Goal: Transaction & Acquisition: Purchase product/service

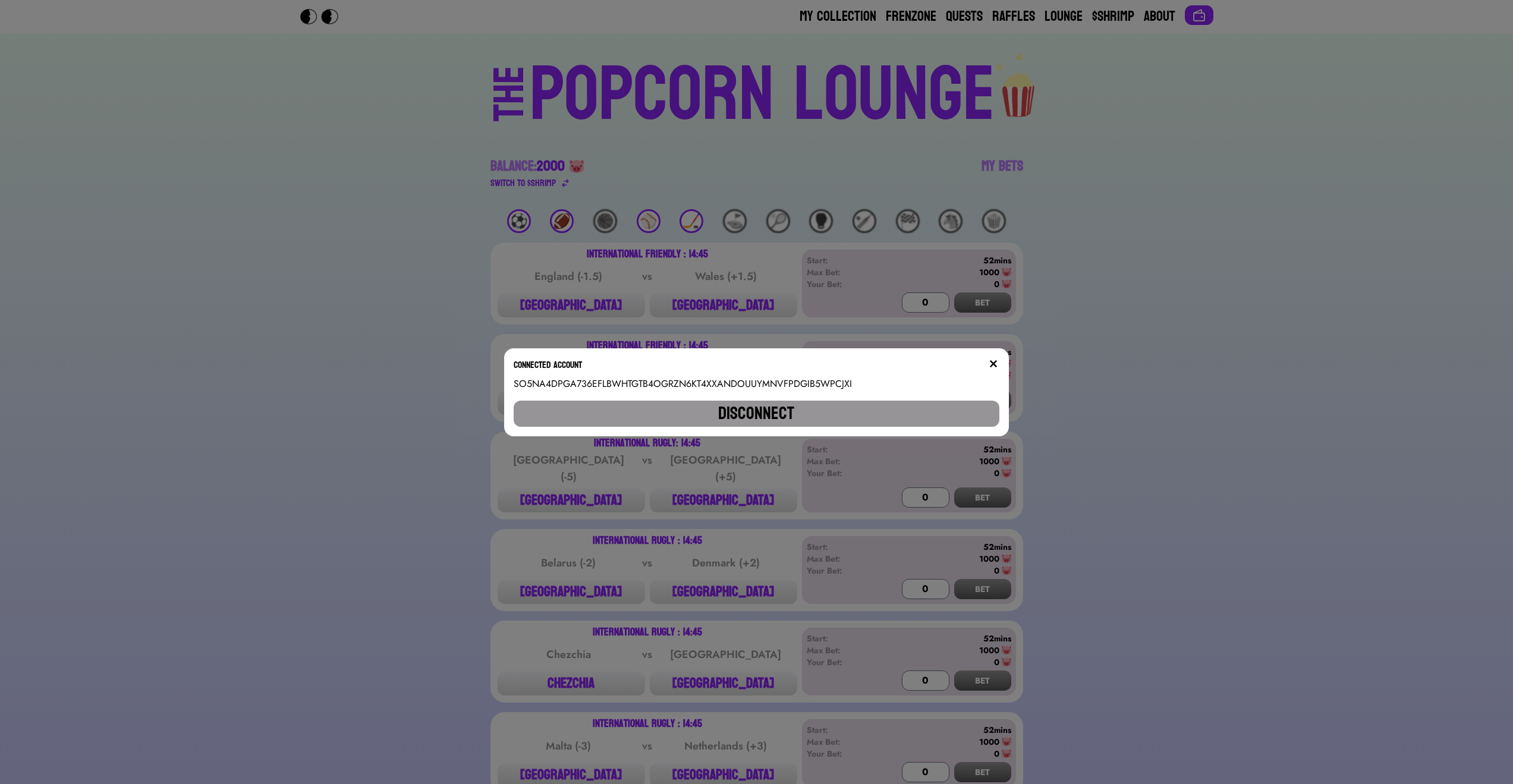
click at [998, 363] on img at bounding box center [993, 363] width 9 height 9
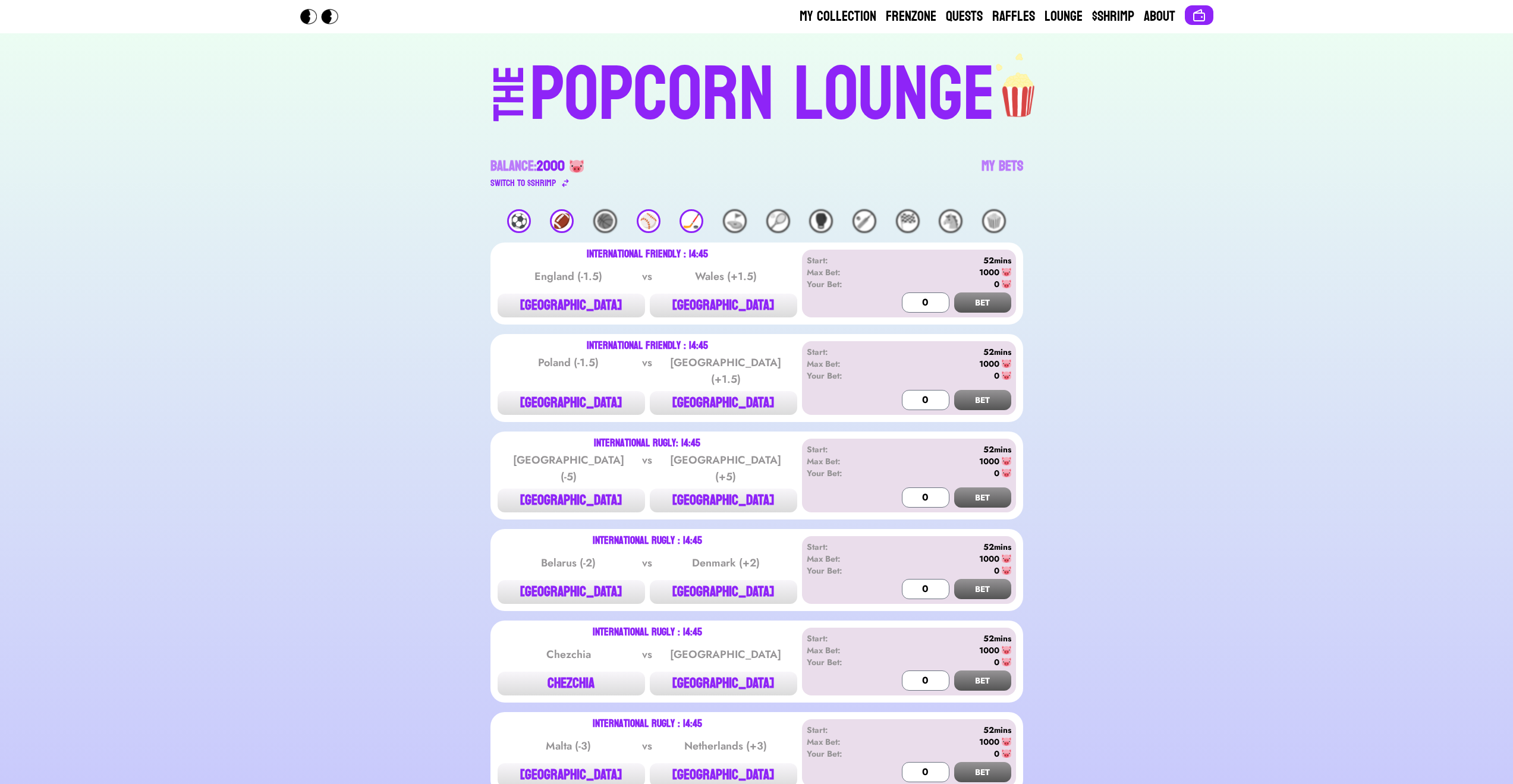
scroll to position [143, 0]
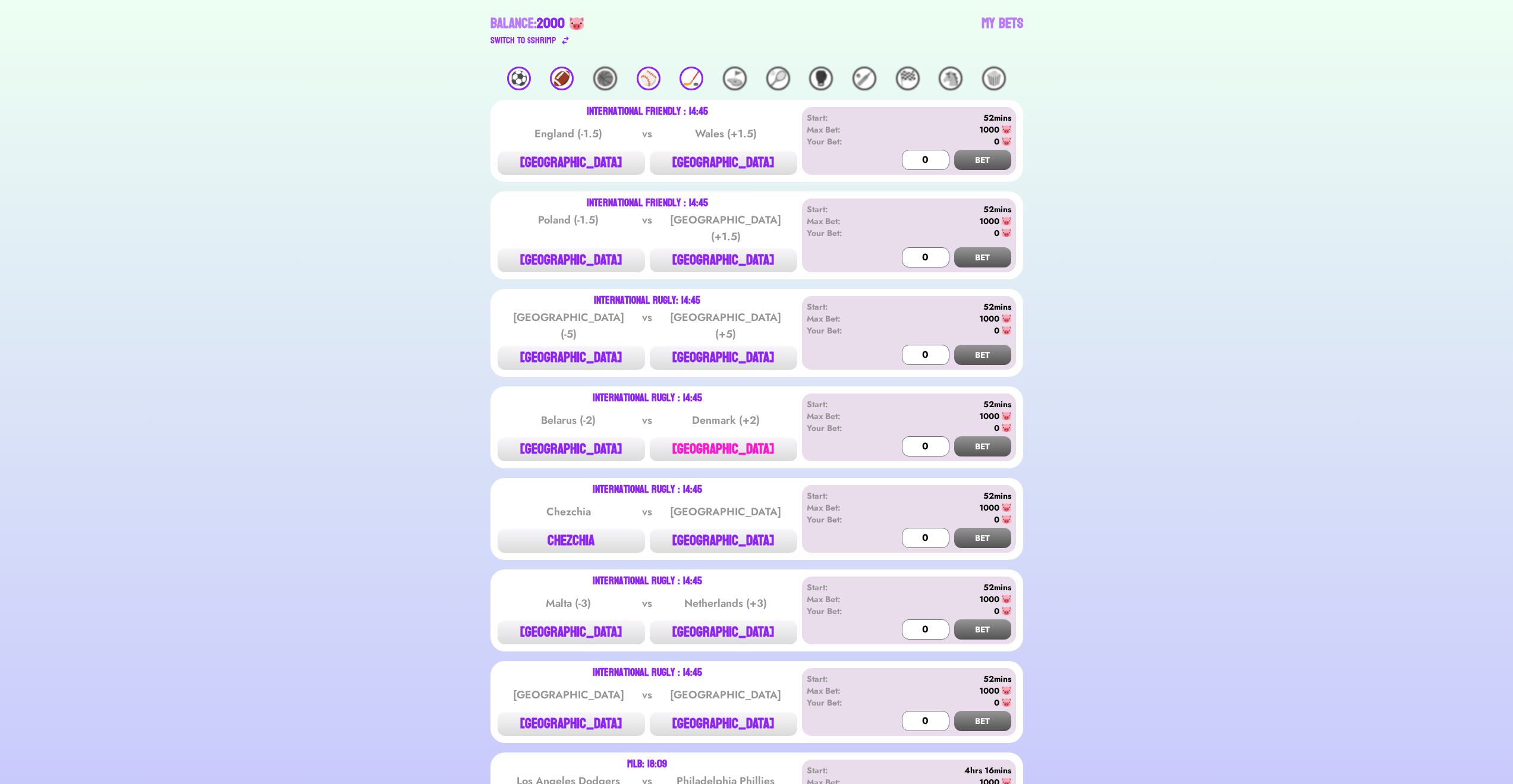
click at [732, 440] on button "[GEOGRAPHIC_DATA]" at bounding box center [724, 449] width 148 height 24
click at [980, 437] on button "BET" at bounding box center [983, 446] width 57 height 20
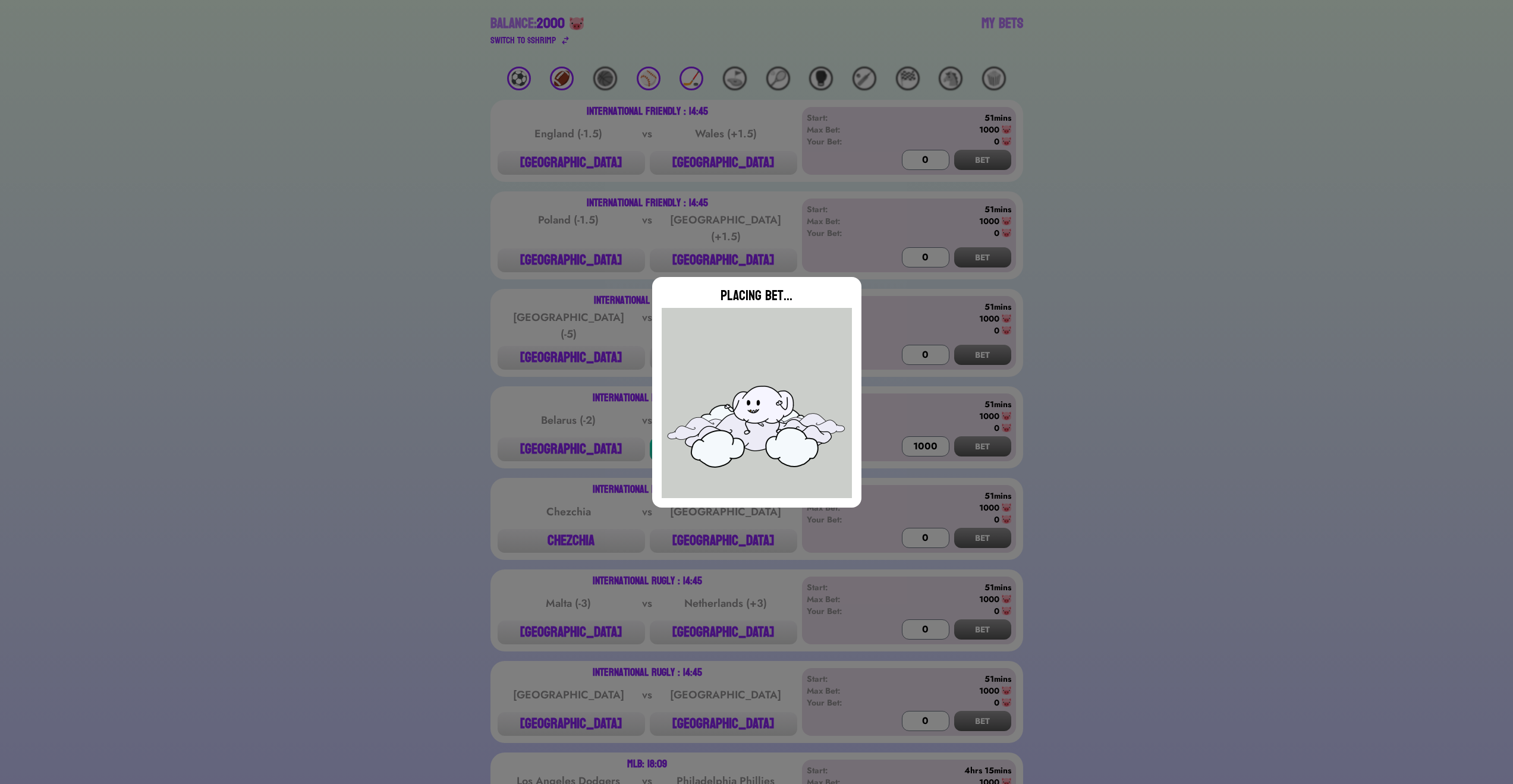
type input "0"
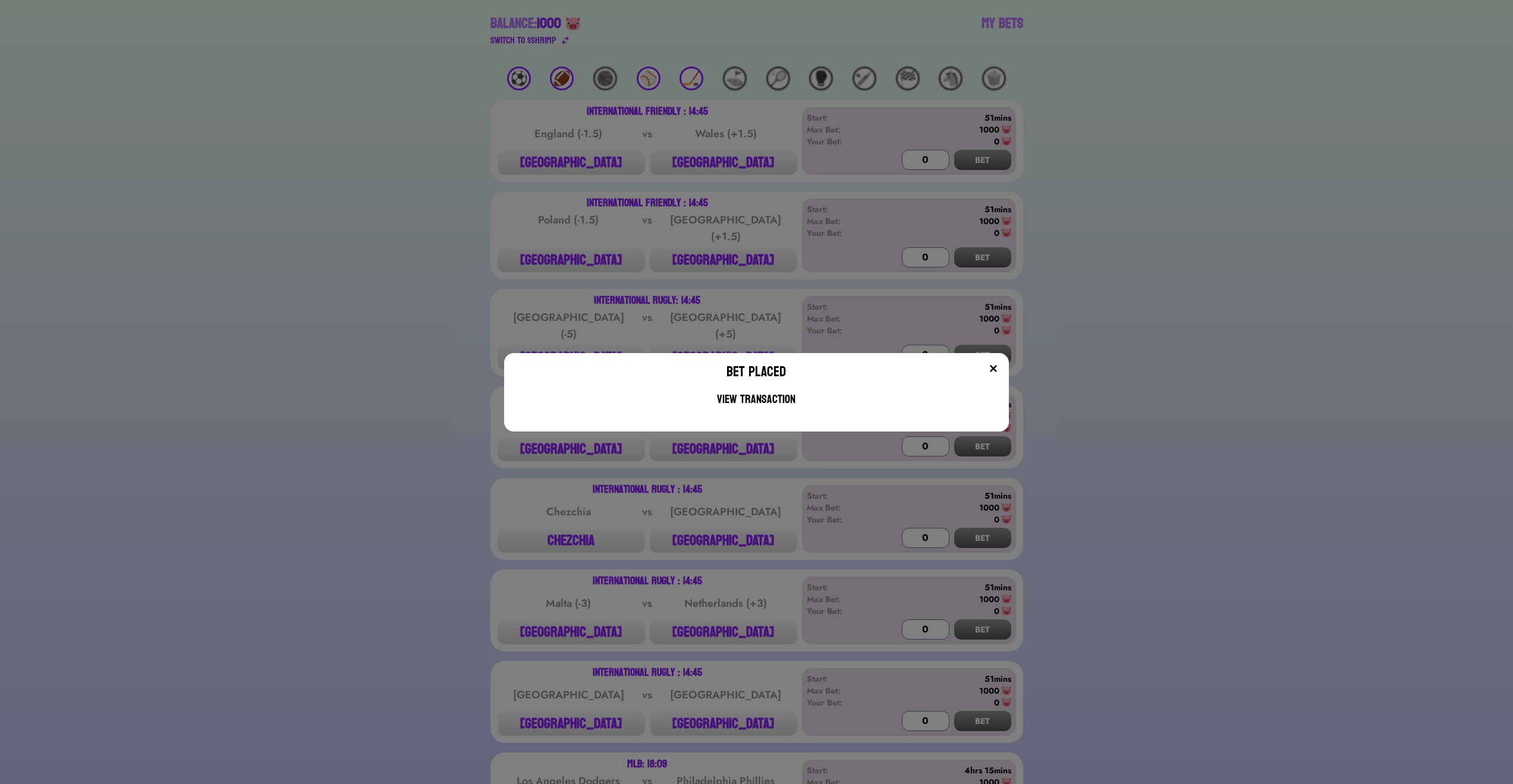
click at [1008, 368] on div "Bet Placed View Transaction" at bounding box center [756, 392] width 504 height 79
click at [1004, 366] on div "Bet Placed View Transaction" at bounding box center [756, 392] width 504 height 79
click at [998, 366] on img at bounding box center [993, 368] width 9 height 9
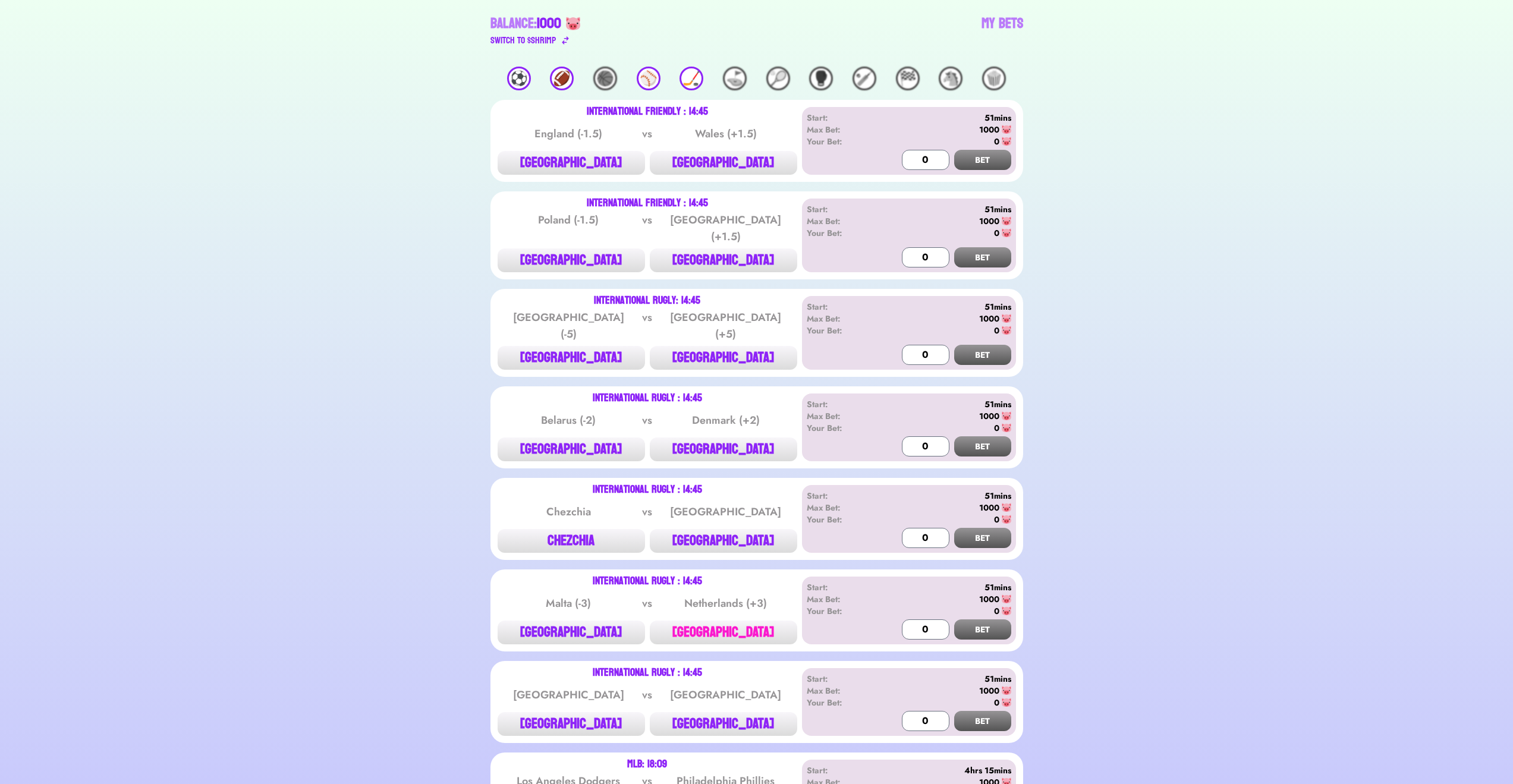
click at [764, 620] on button "[GEOGRAPHIC_DATA]" at bounding box center [724, 632] width 148 height 24
click at [962, 619] on button "BET" at bounding box center [983, 629] width 57 height 20
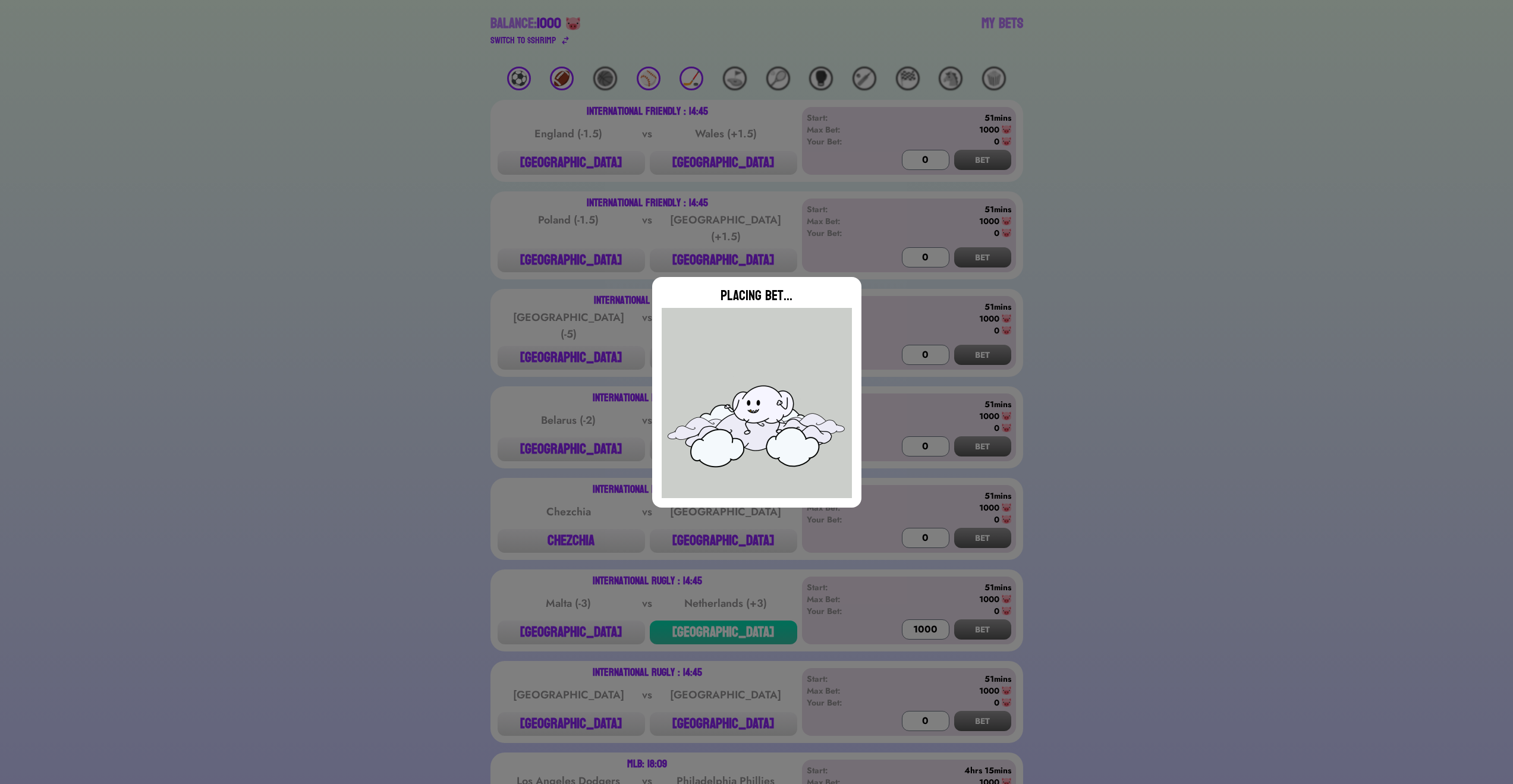
type input "0"
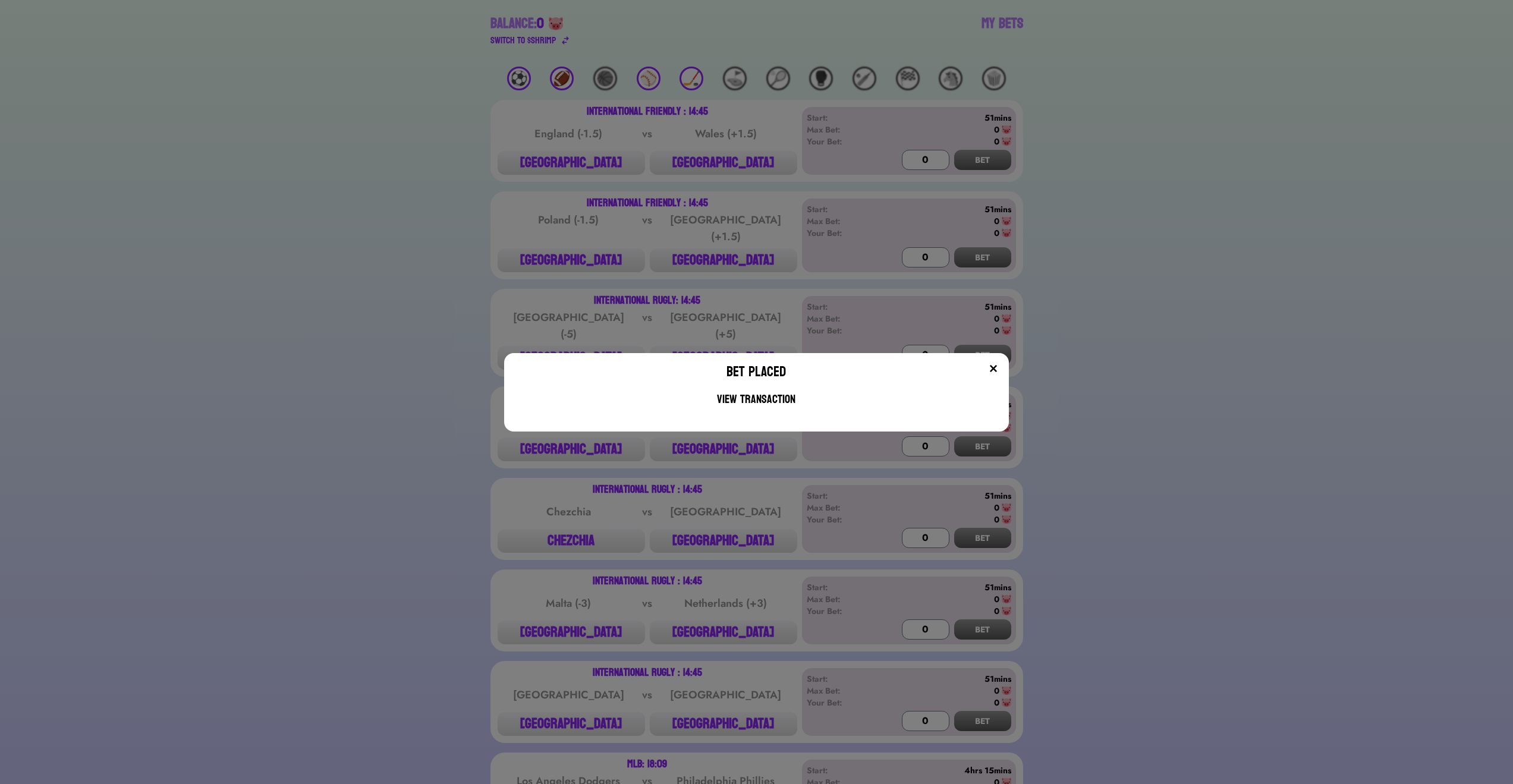
click at [998, 371] on img at bounding box center [993, 368] width 9 height 9
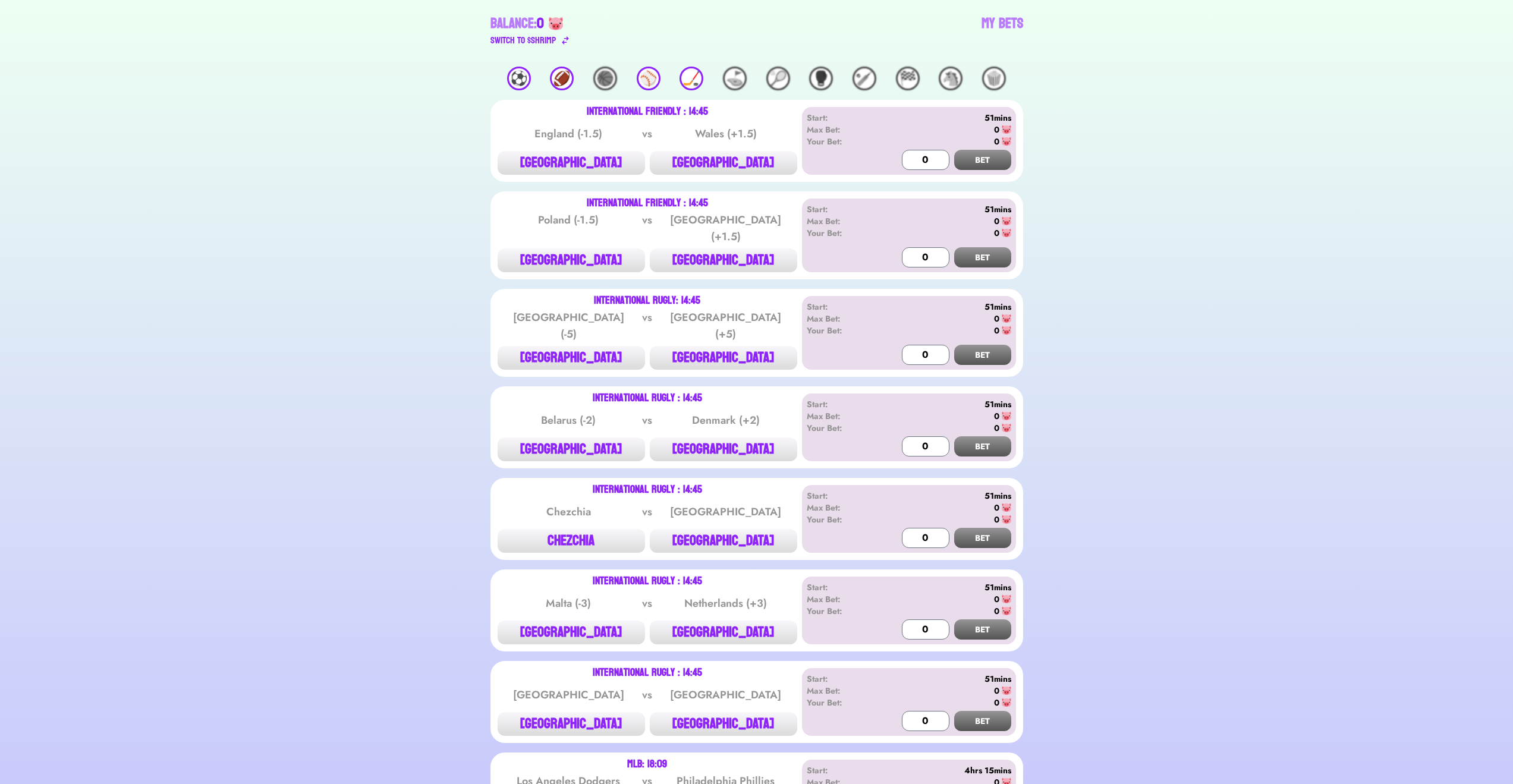
scroll to position [0, 0]
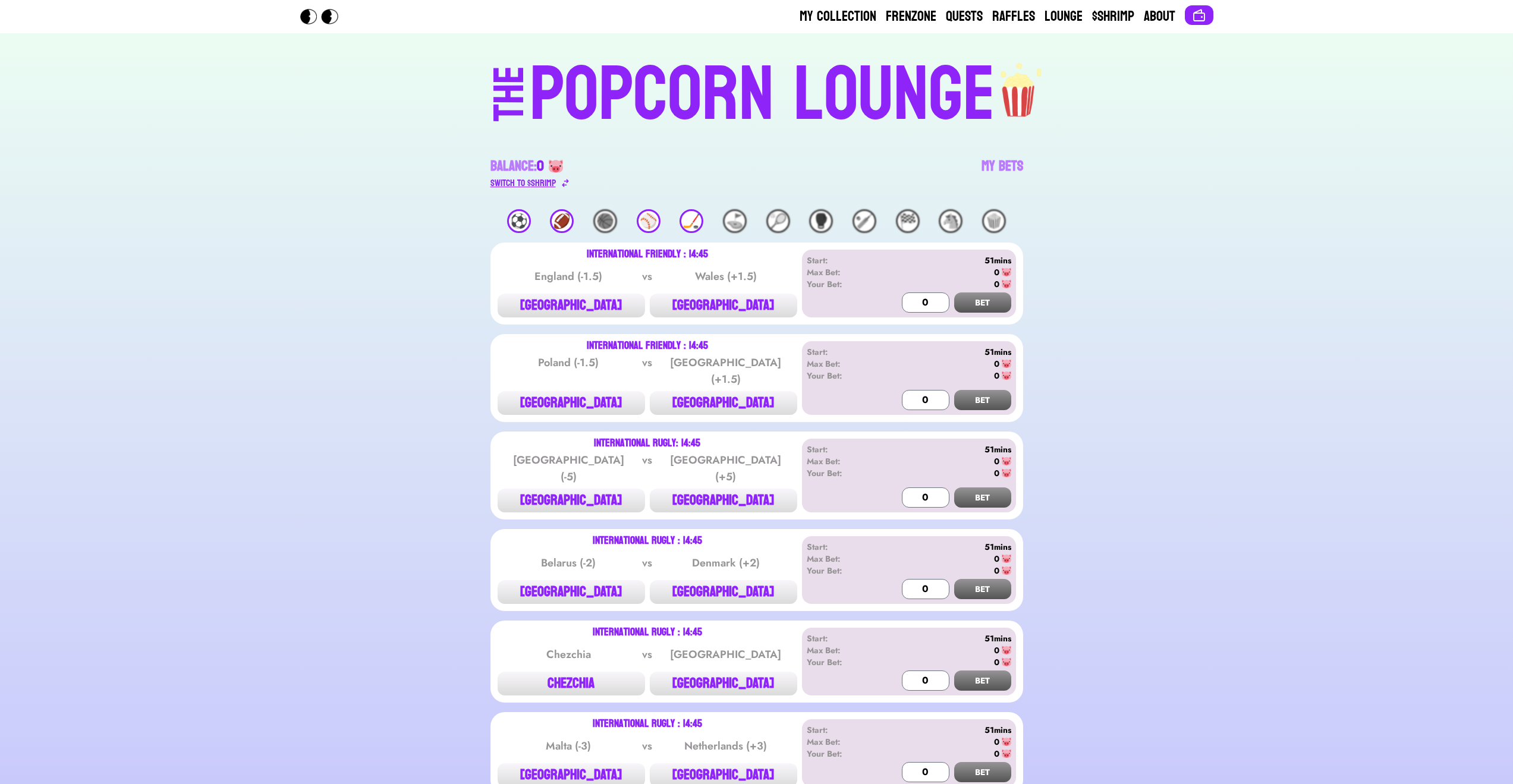
click at [543, 183] on div "Switch to $ SHRIMP" at bounding box center [523, 183] width 65 height 14
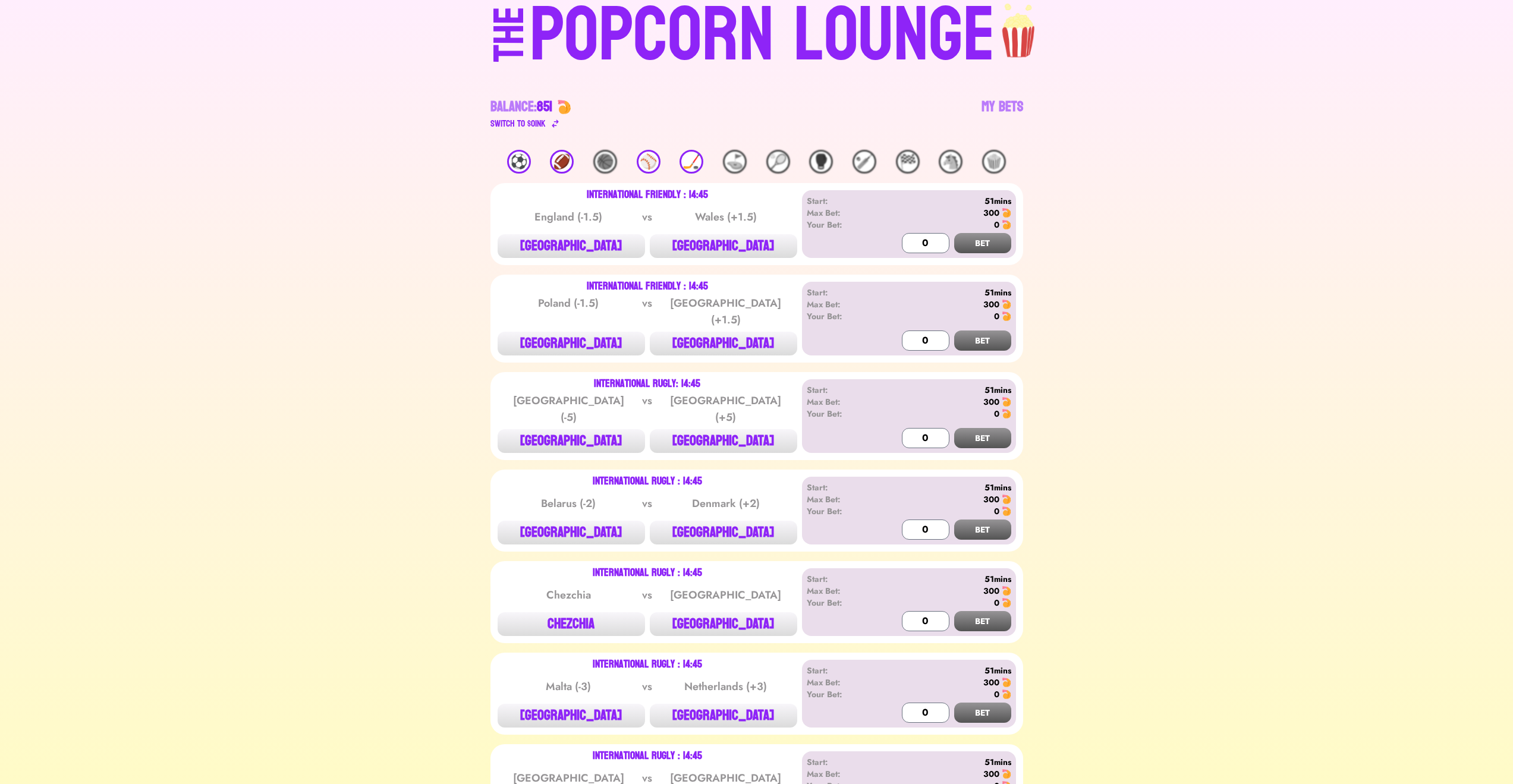
scroll to position [143, 0]
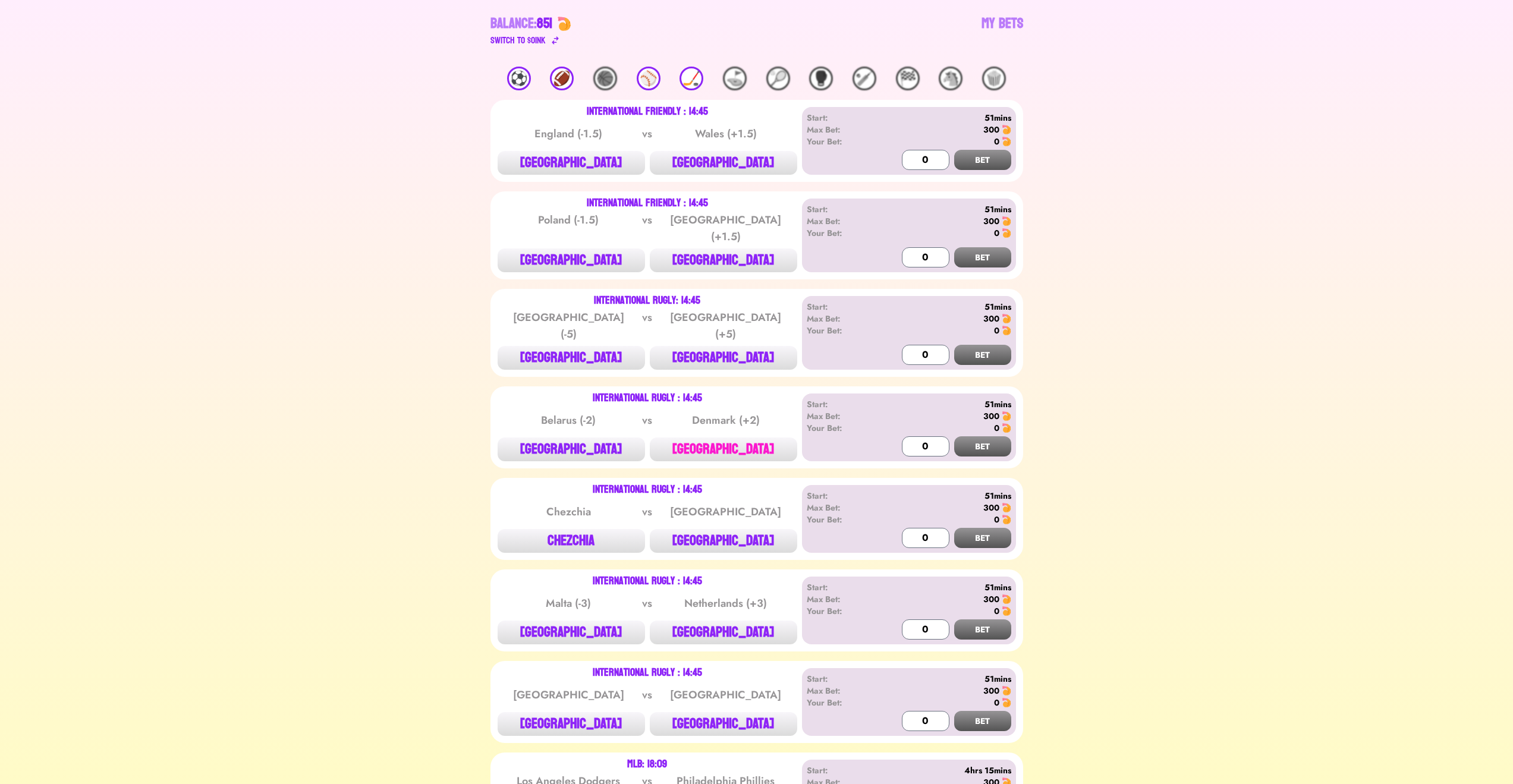
click at [729, 439] on button "[GEOGRAPHIC_DATA]" at bounding box center [724, 449] width 148 height 24
click at [922, 437] on input "1000" at bounding box center [925, 446] width 47 height 20
click at [980, 437] on button "BET" at bounding box center [983, 446] width 57 height 20
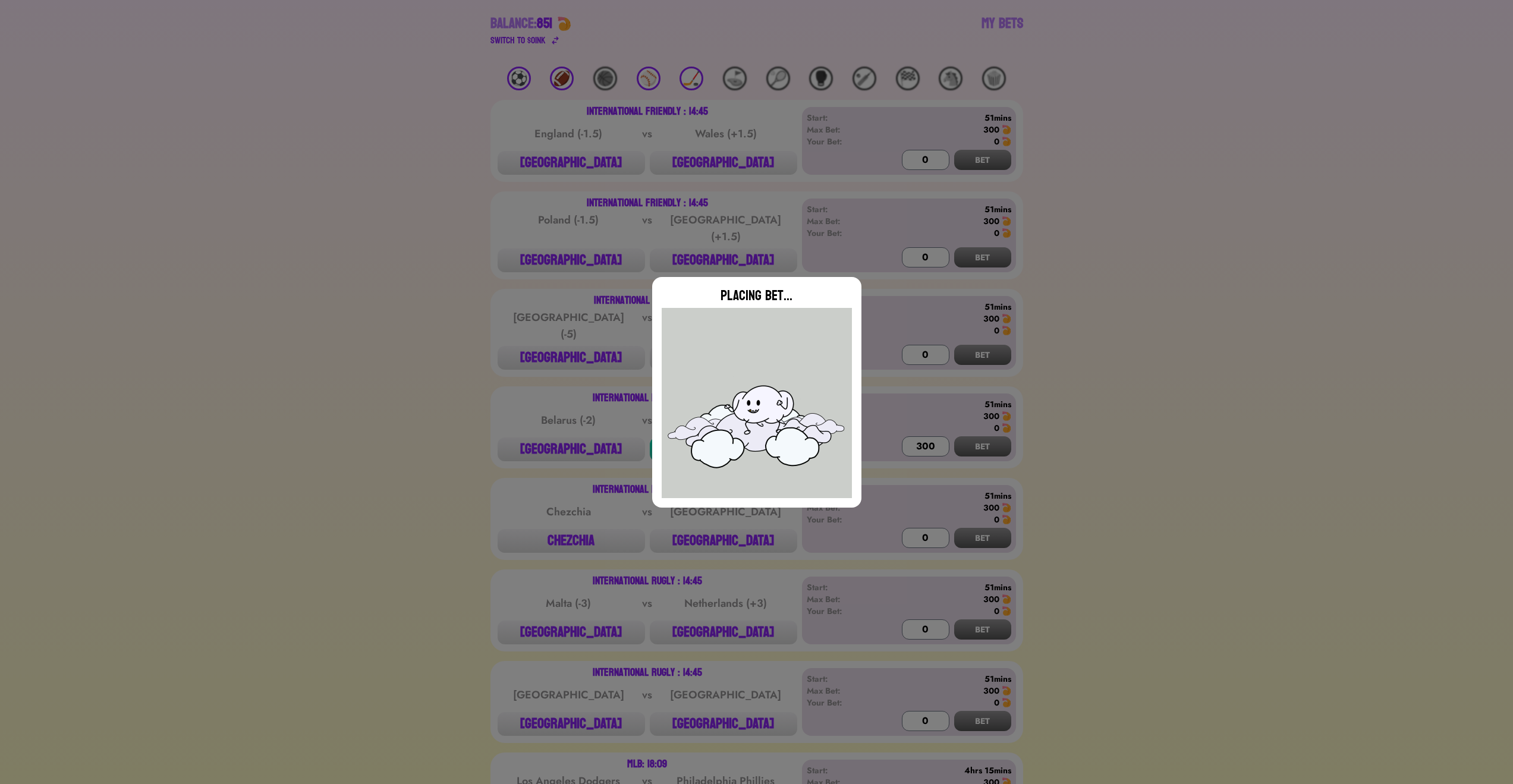
type input "0"
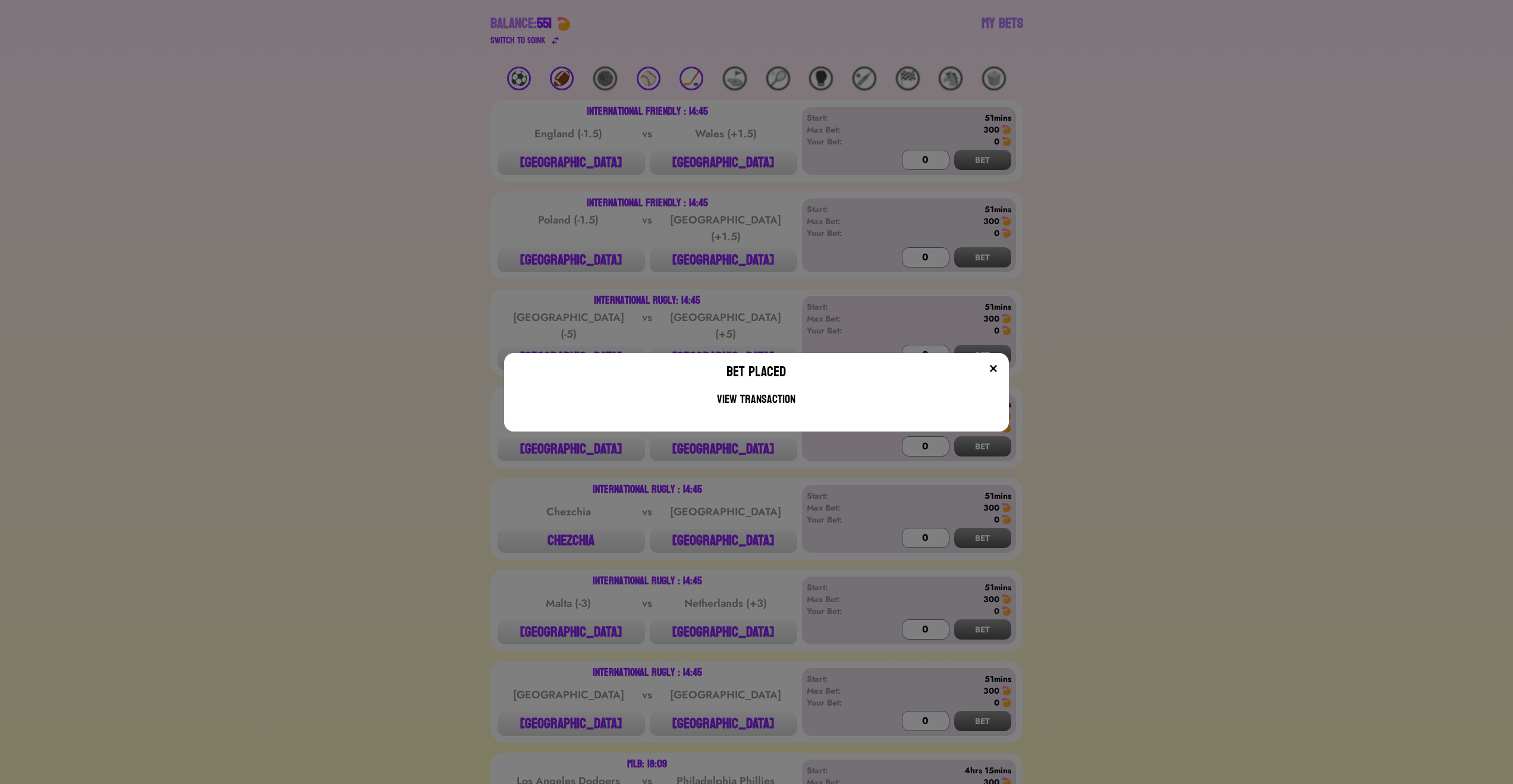
click at [998, 367] on img at bounding box center [993, 368] width 9 height 9
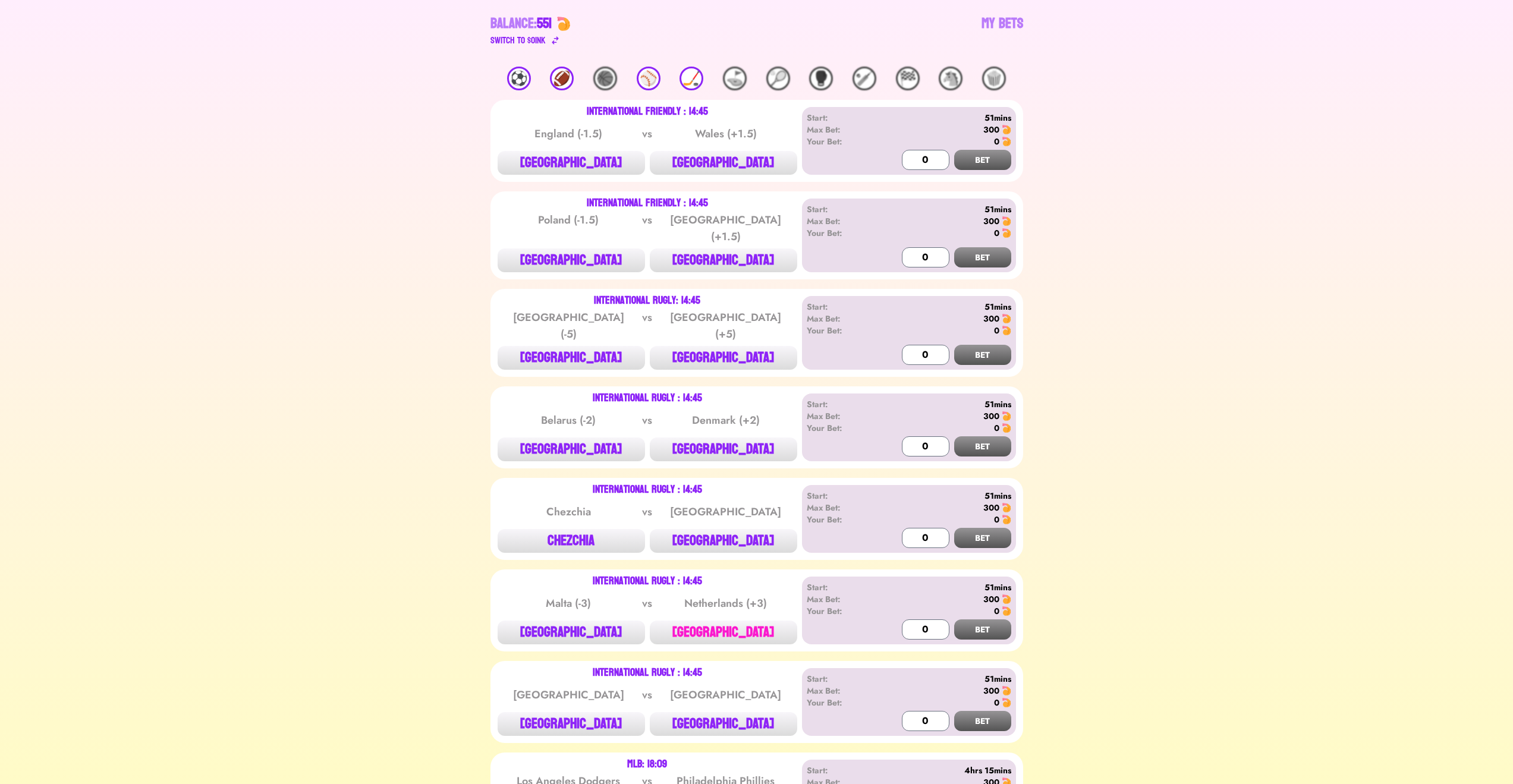
click at [751, 622] on button "[GEOGRAPHIC_DATA]" at bounding box center [724, 632] width 148 height 24
click at [922, 619] on input "1000" at bounding box center [925, 629] width 47 height 20
click at [983, 621] on button "BET" at bounding box center [983, 629] width 57 height 20
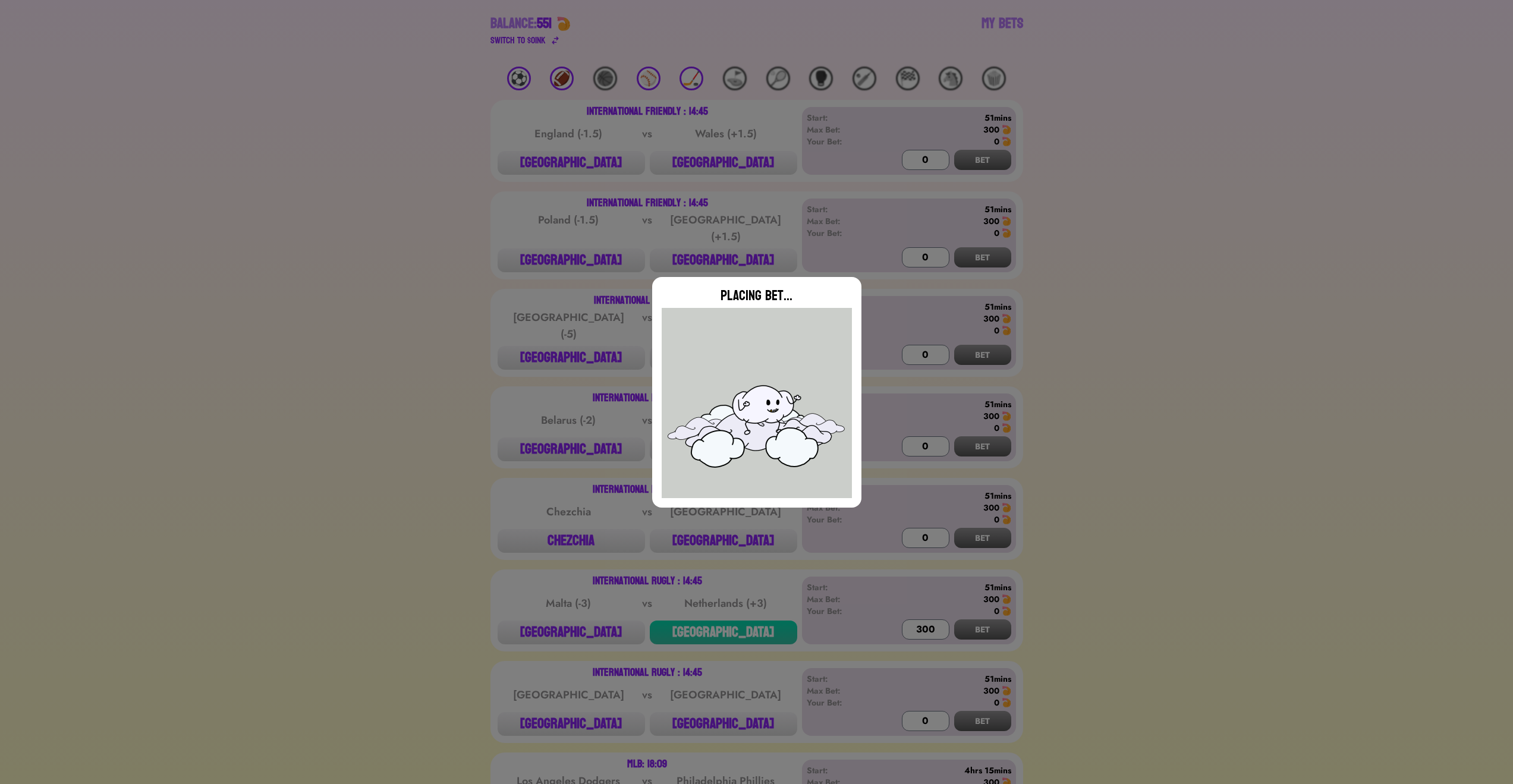
type input "0"
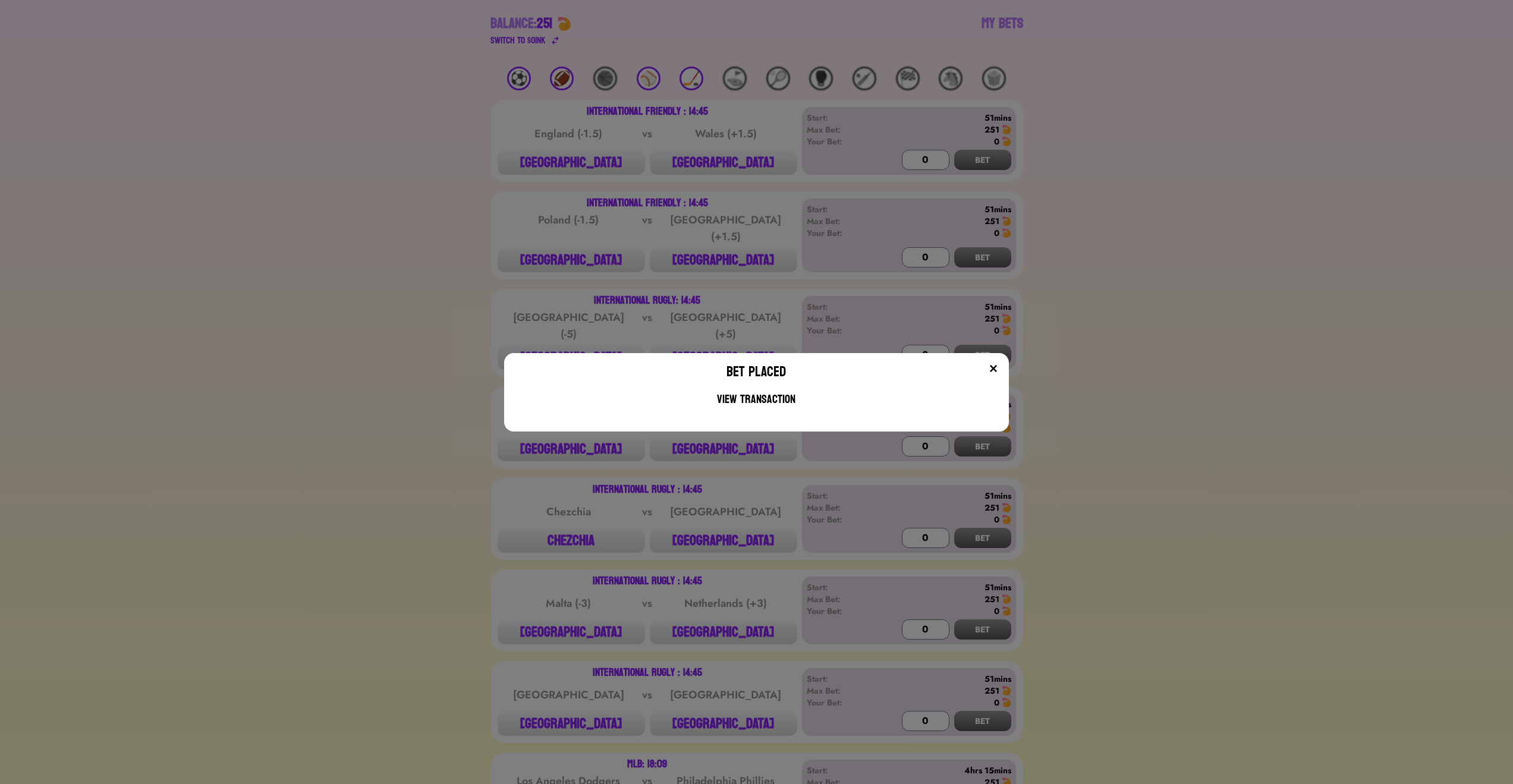
click at [997, 369] on img at bounding box center [993, 368] width 9 height 9
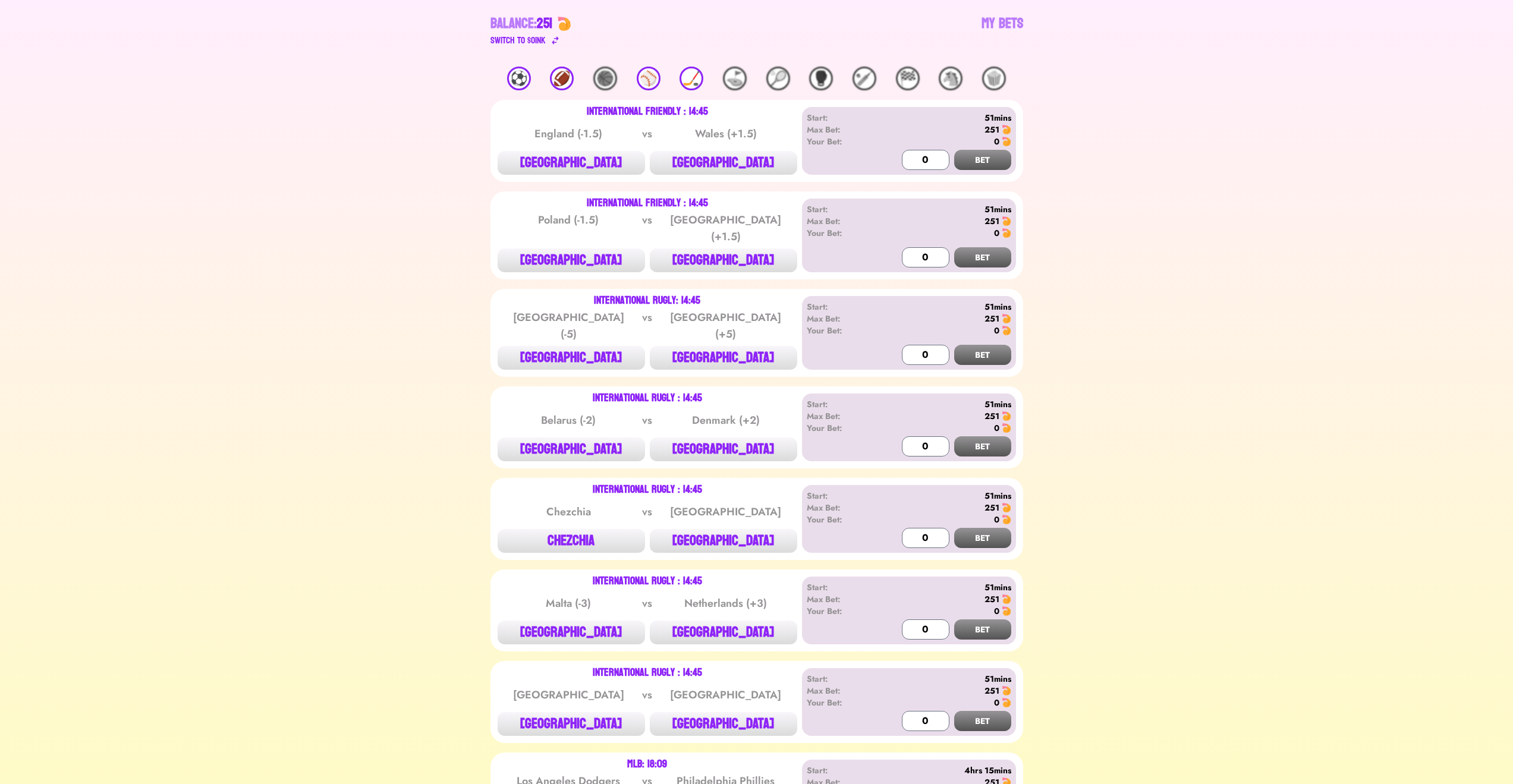
scroll to position [0, 0]
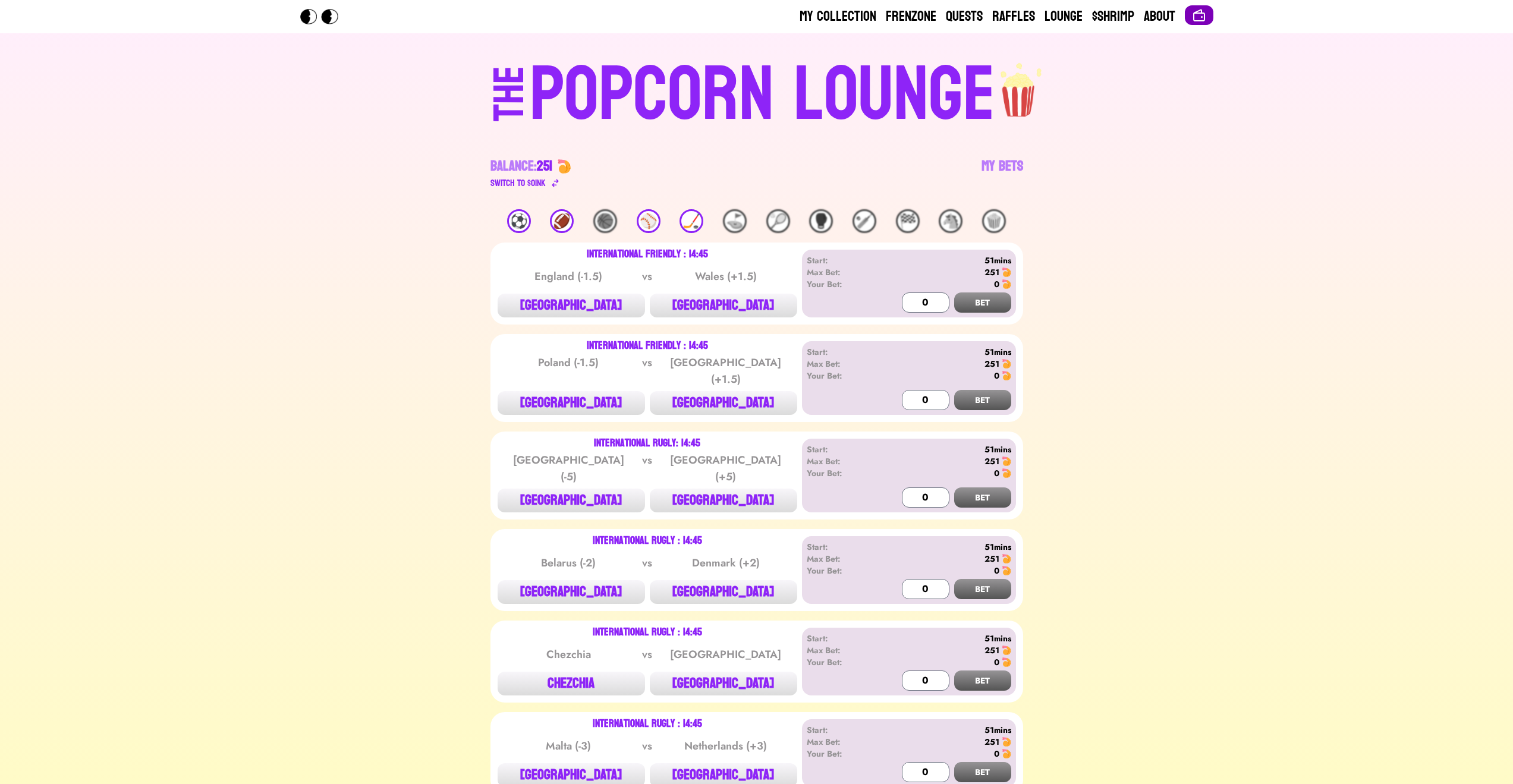
click at [1193, 18] on img at bounding box center [1199, 15] width 14 height 14
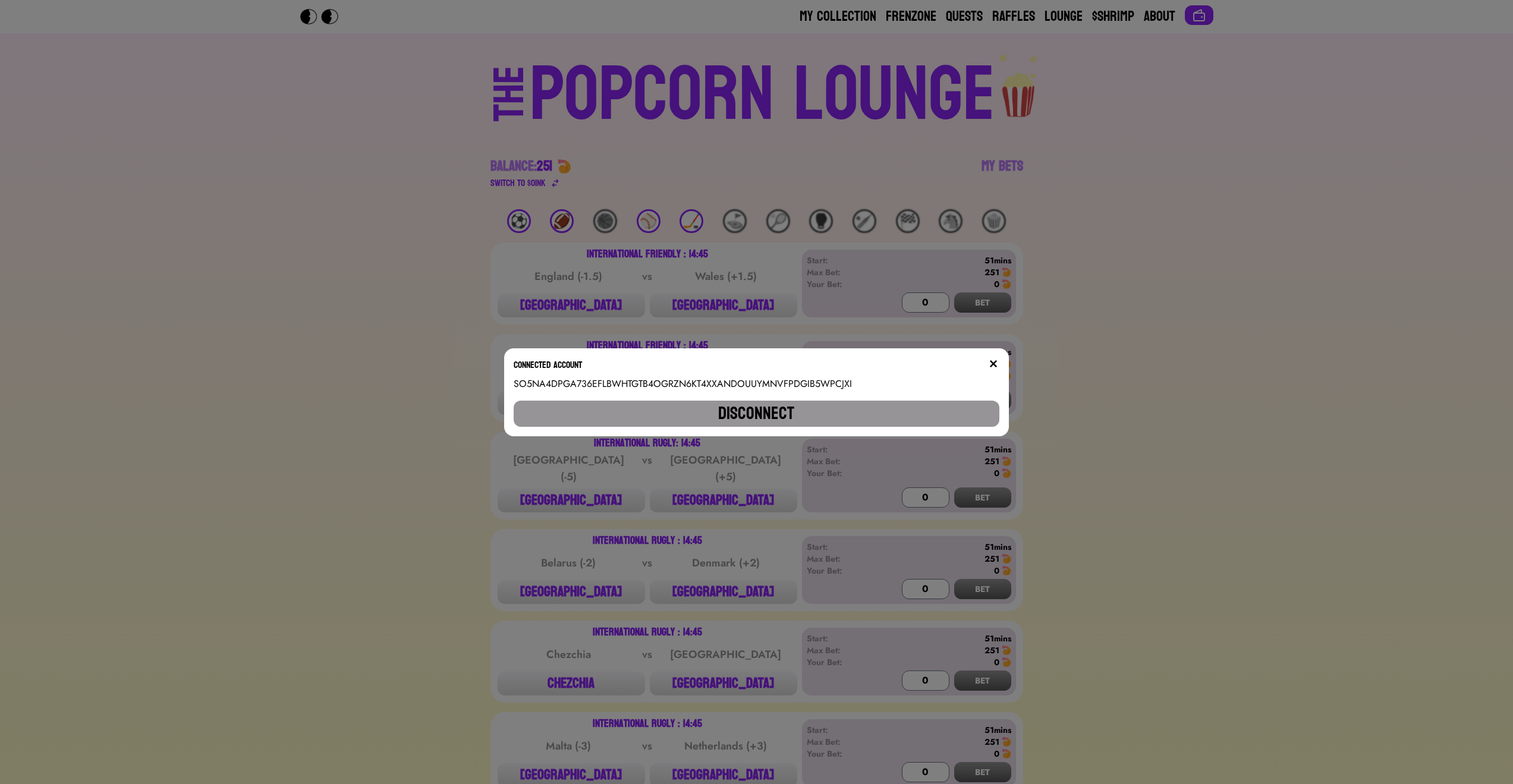
click at [751, 426] on button "Disconnect" at bounding box center [756, 413] width 485 height 26
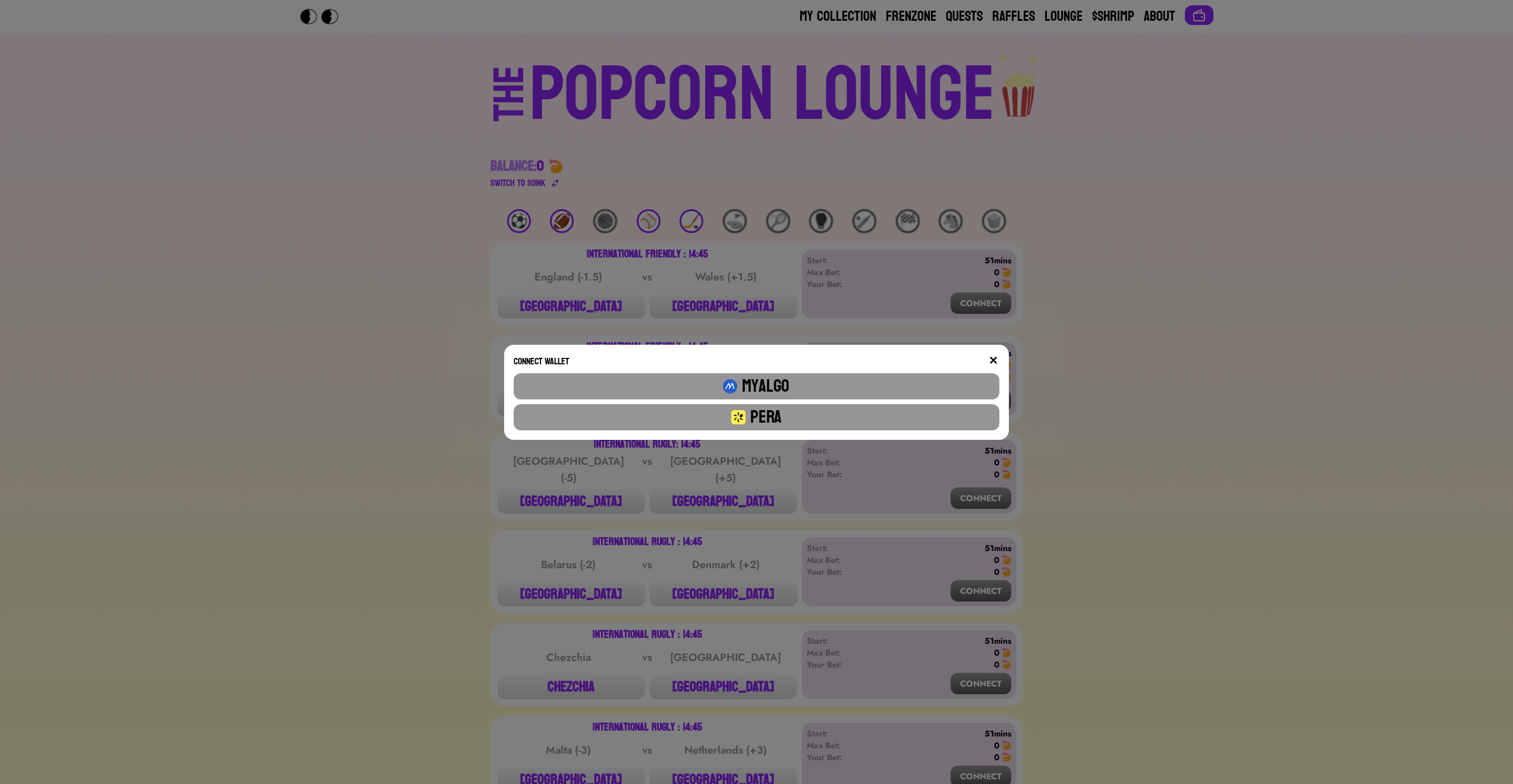
click at [754, 420] on button "Pera" at bounding box center [756, 417] width 485 height 26
